Goal: Information Seeking & Learning: Learn about a topic

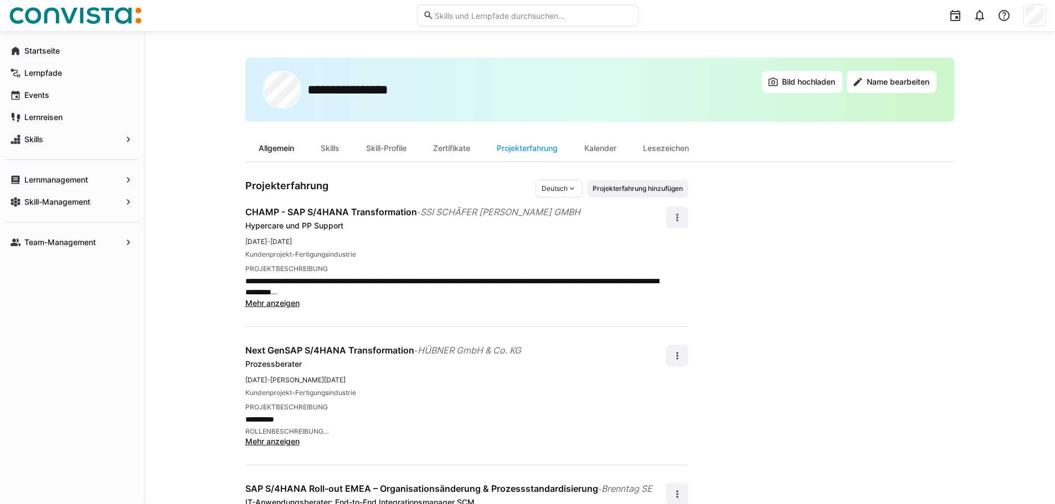
click at [270, 151] on div "Allgemein" at bounding box center [276, 148] width 62 height 27
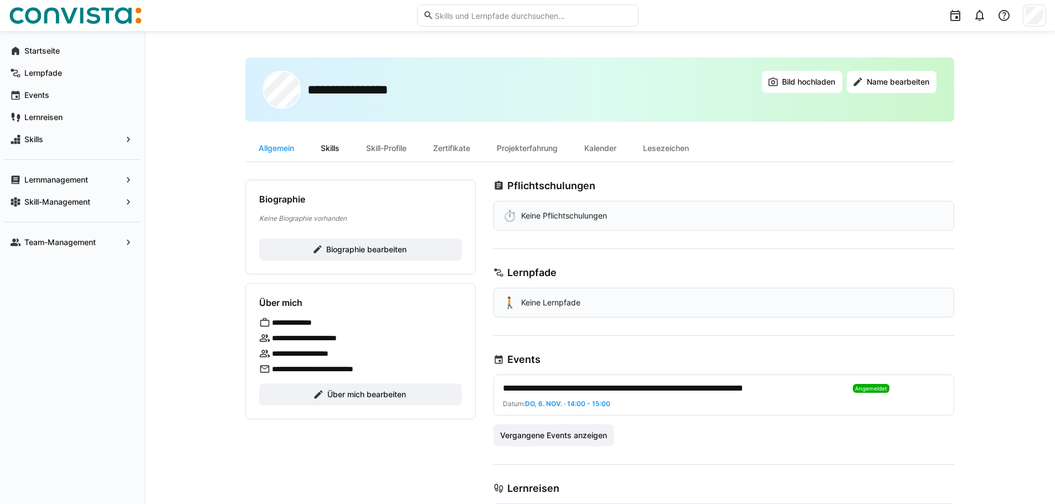
click at [333, 147] on div "Skills" at bounding box center [329, 148] width 45 height 27
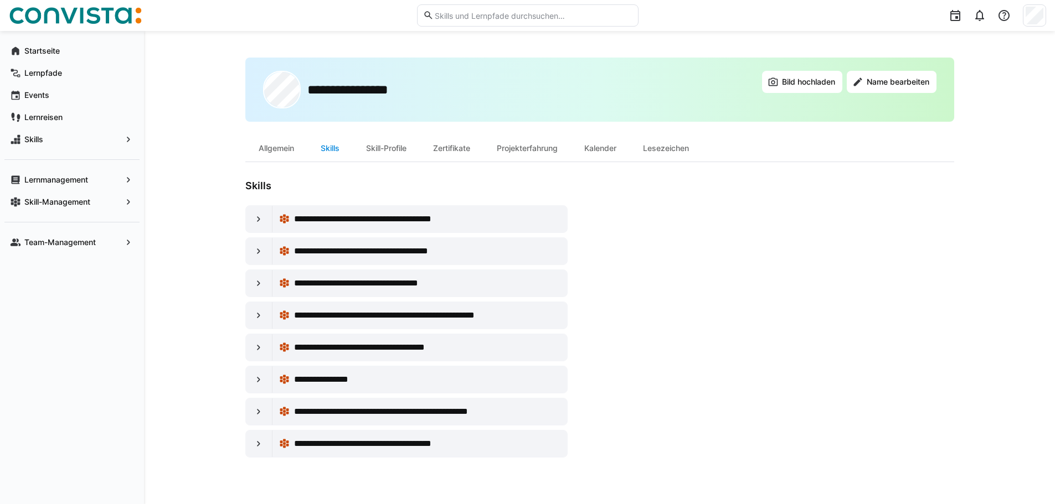
click at [333, 148] on div "Skills" at bounding box center [329, 148] width 45 height 27
drag, startPoint x: 333, startPoint y: 148, endPoint x: 494, endPoint y: 8, distance: 213.9
click at [494, 8] on eds-input at bounding box center [527, 15] width 221 height 22
type input "sprache"
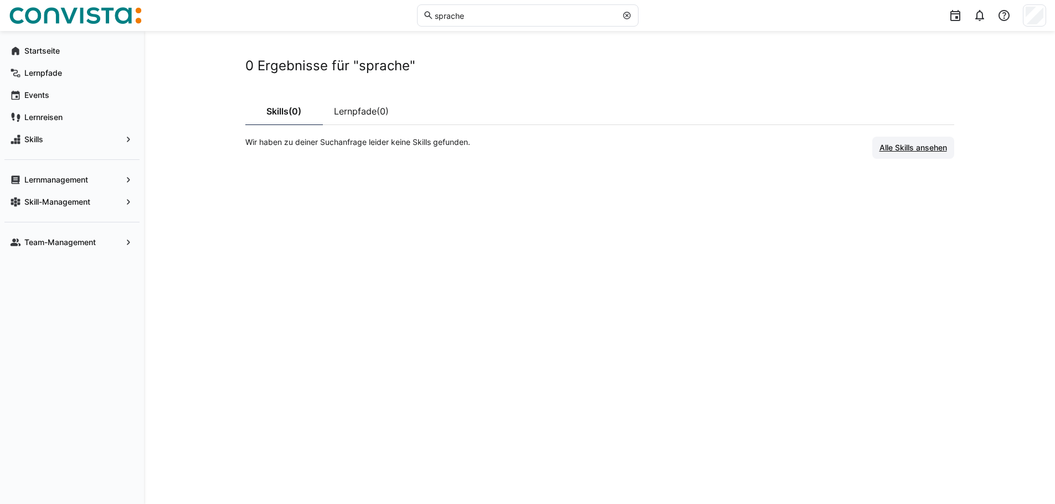
click at [934, 144] on span "Alle Skills ansehen" at bounding box center [913, 147] width 71 height 11
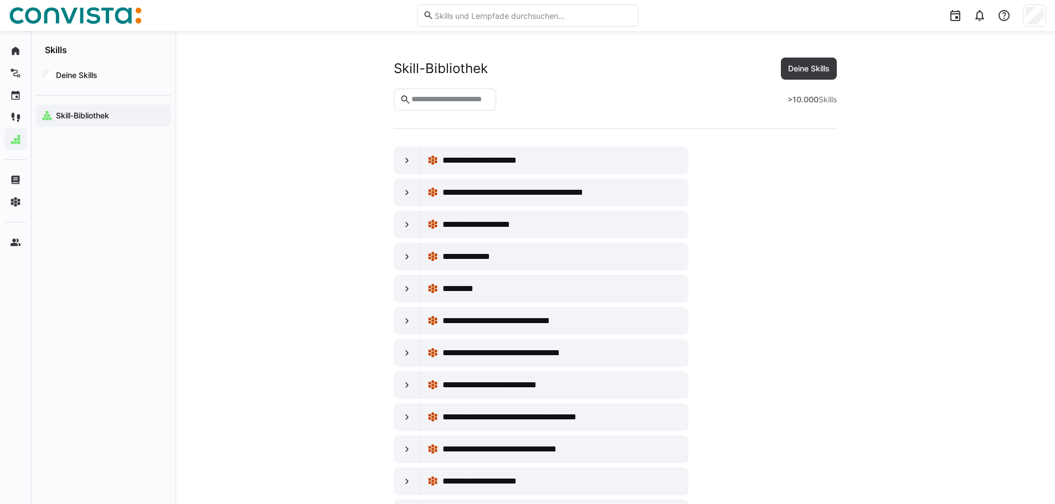
click at [485, 11] on input "text" at bounding box center [533, 16] width 198 height 10
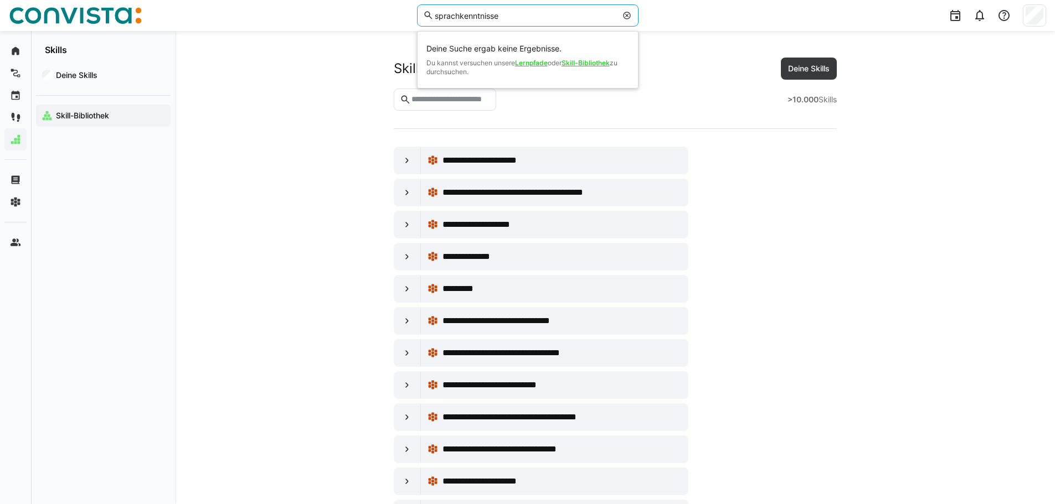
type input "sprachkenntnisse"
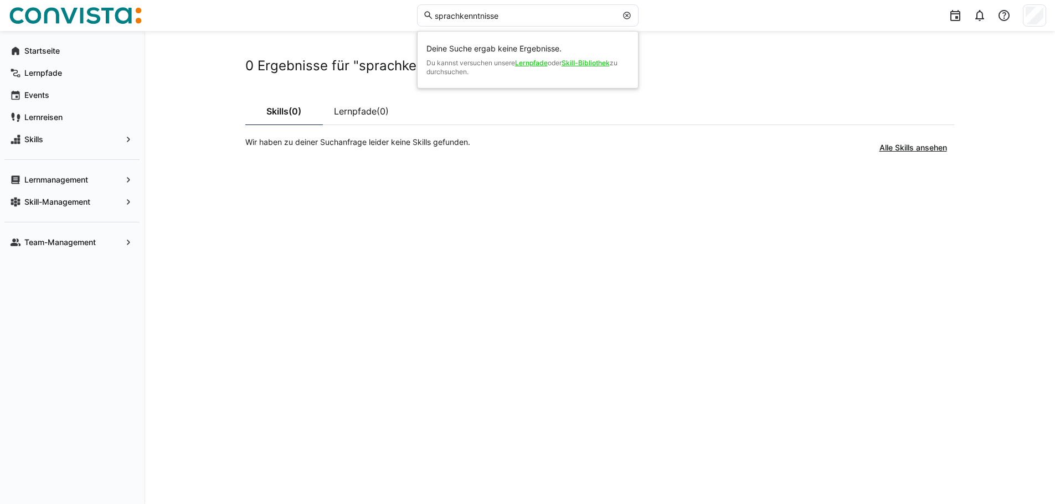
click at [596, 63] on link "Skill-Bibliothek" at bounding box center [585, 63] width 48 height 8
click at [911, 151] on span "Alle Skills ansehen" at bounding box center [913, 147] width 71 height 11
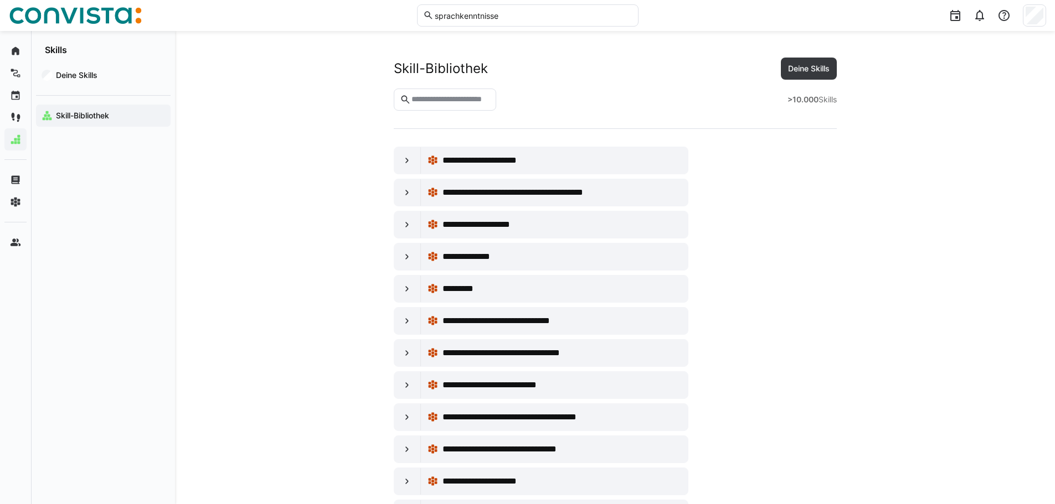
click at [480, 100] on input "text" at bounding box center [450, 100] width 80 height 10
click at [473, 101] on input "text" at bounding box center [450, 100] width 80 height 10
type input "*******"
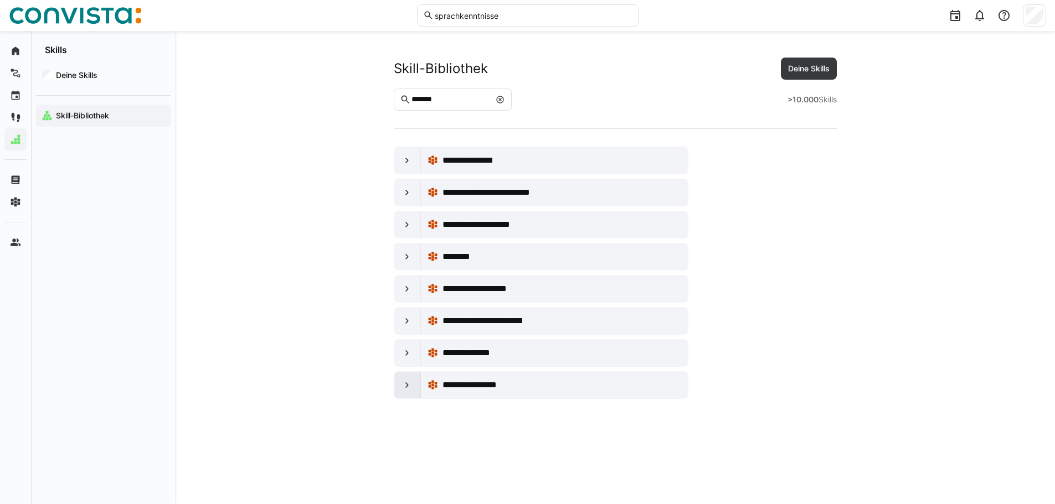
click at [409, 388] on eds-icon at bounding box center [406, 385] width 11 height 11
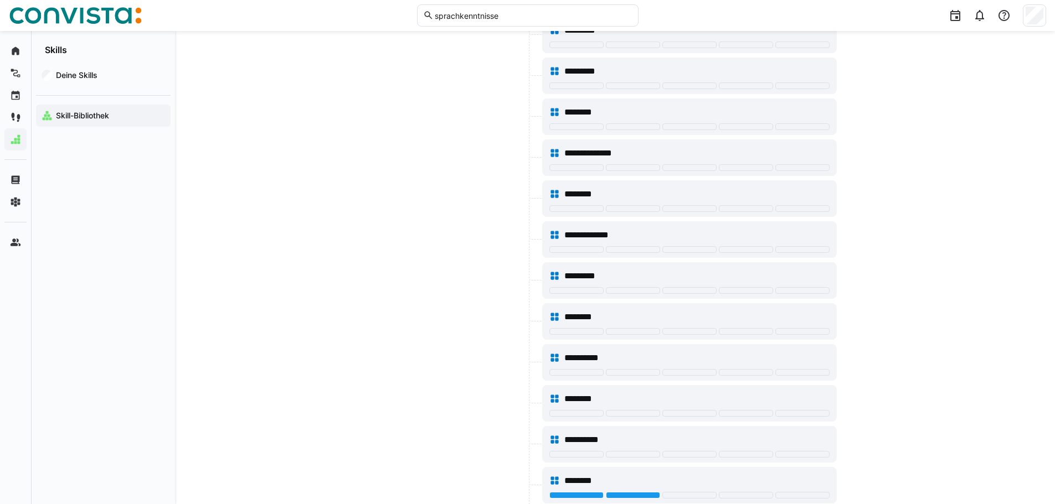
scroll to position [886, 0]
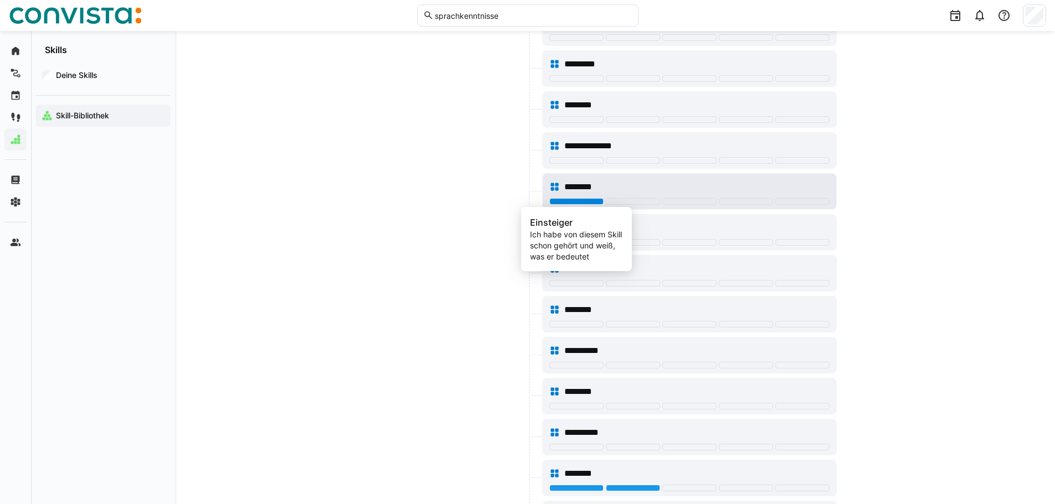
click at [573, 200] on div at bounding box center [576, 201] width 54 height 7
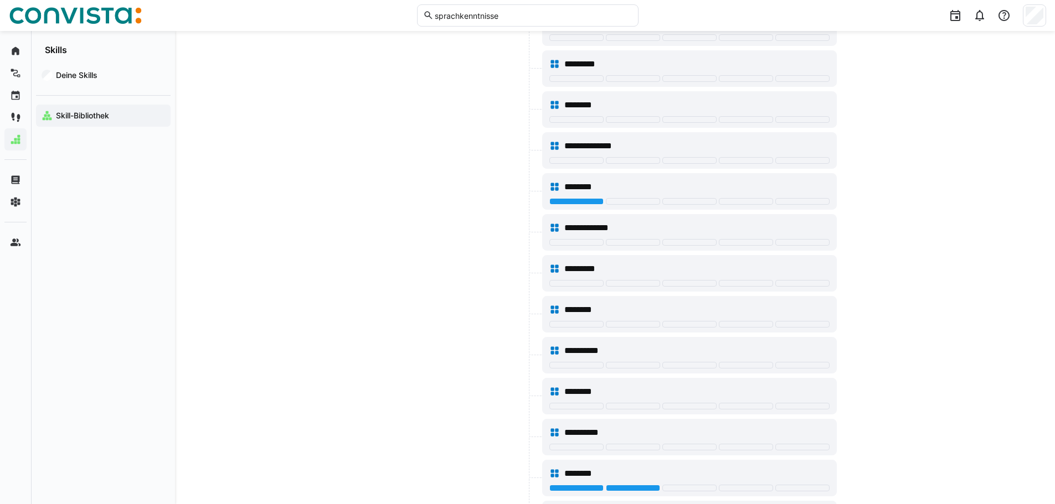
scroll to position [941, 0]
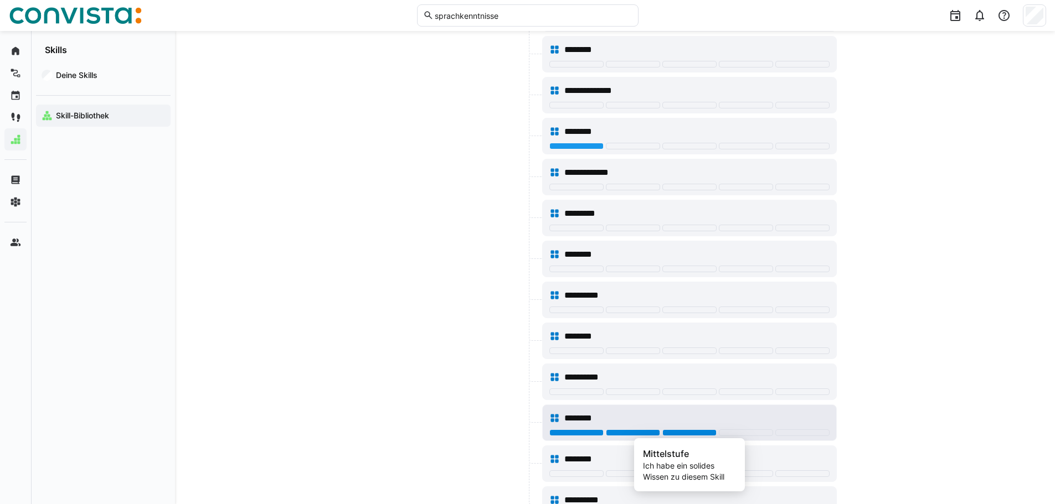
click at [692, 432] on div at bounding box center [689, 433] width 54 height 7
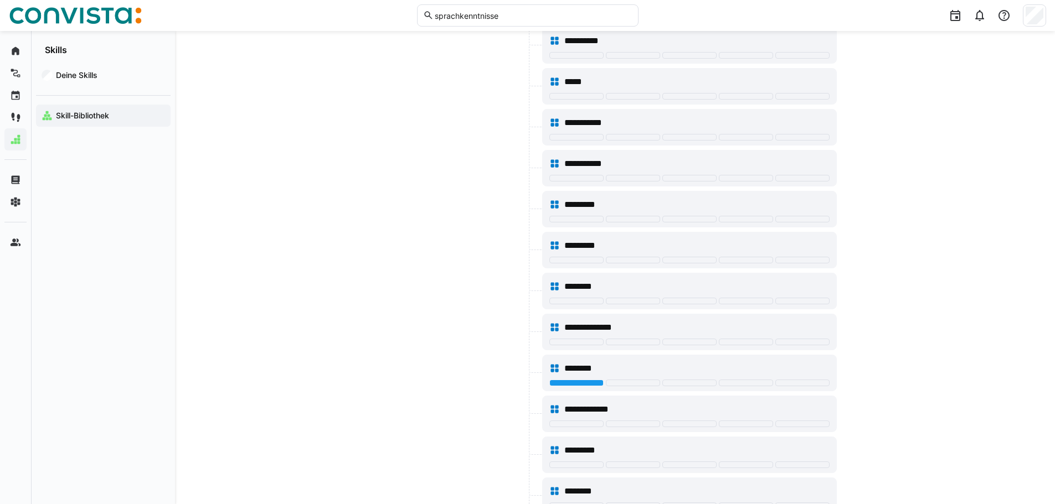
scroll to position [515, 0]
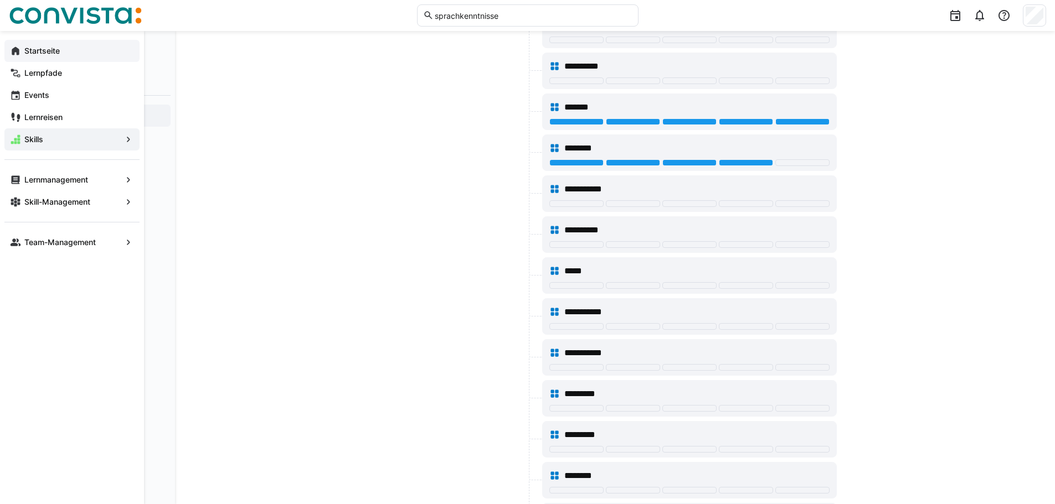
click at [0, 0] on app-navigation-label "Startseite" at bounding box center [0, 0] width 0 height 0
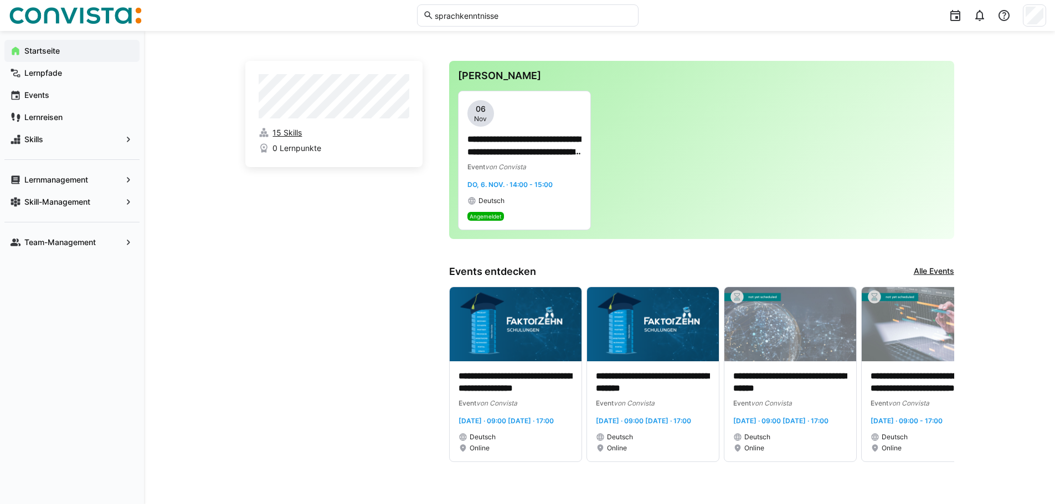
click at [286, 130] on span "15 Skills" at bounding box center [286, 132] width 29 height 11
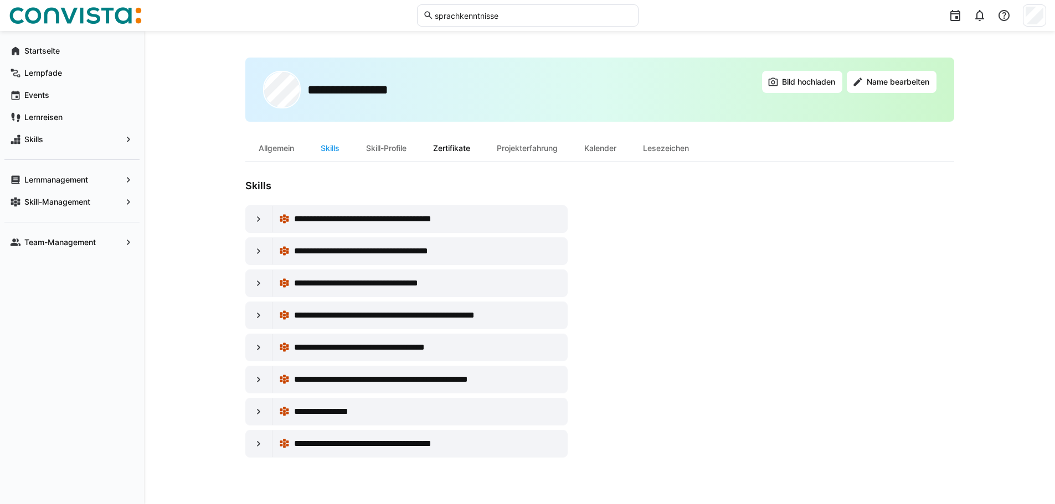
click at [462, 144] on div "Zertifikate" at bounding box center [452, 148] width 64 height 27
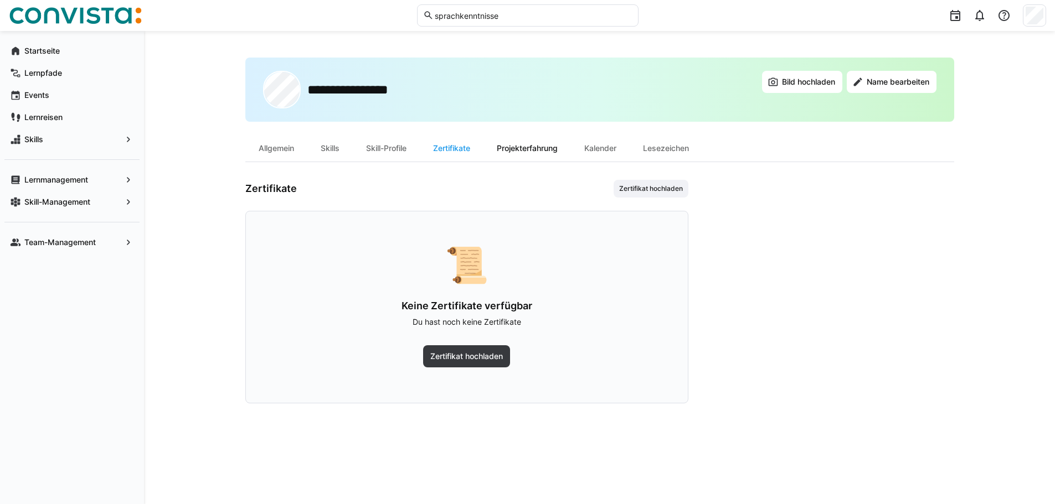
click at [527, 150] on div "Projekterfahrung" at bounding box center [526, 148] width 87 height 27
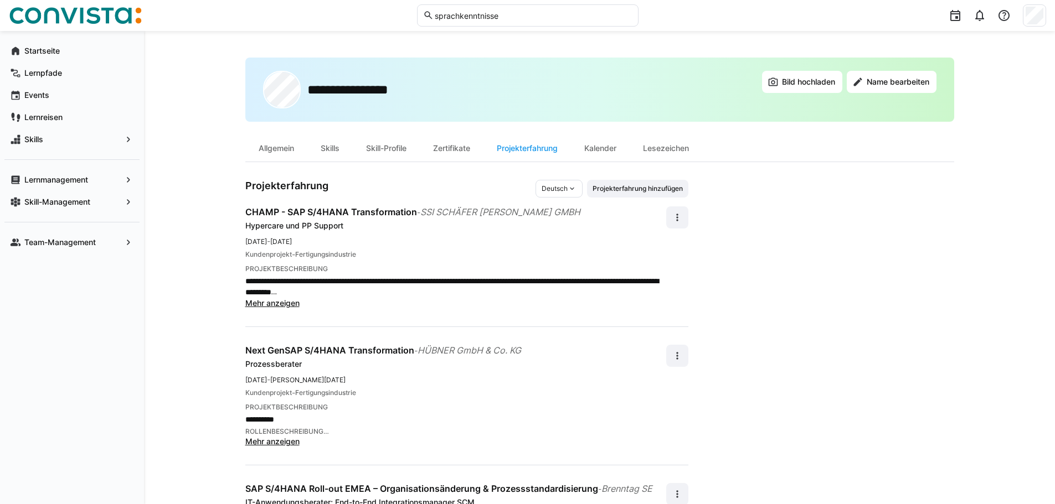
click at [483, 16] on input "sprachkenntnisse" at bounding box center [533, 16] width 198 height 10
click at [0, 0] on app-navigation-label "Team-Management" at bounding box center [0, 0] width 0 height 0
